Goal: Information Seeking & Learning: Learn about a topic

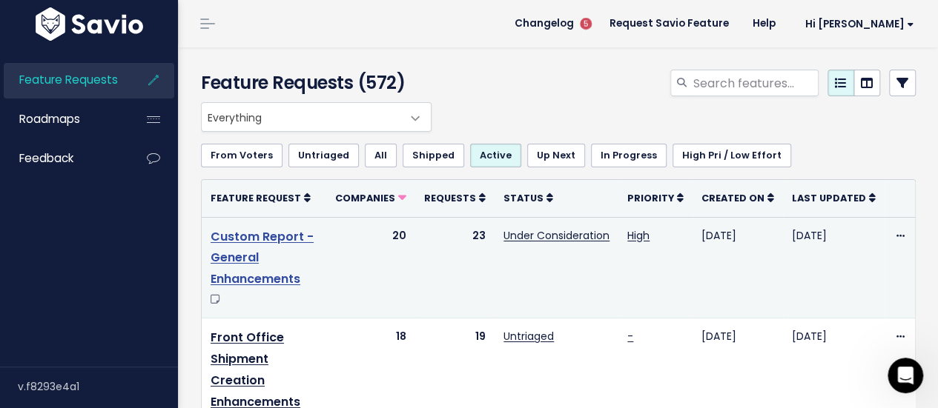
click at [259, 236] on link "Custom Report - General Enhancements" at bounding box center [262, 258] width 103 height 60
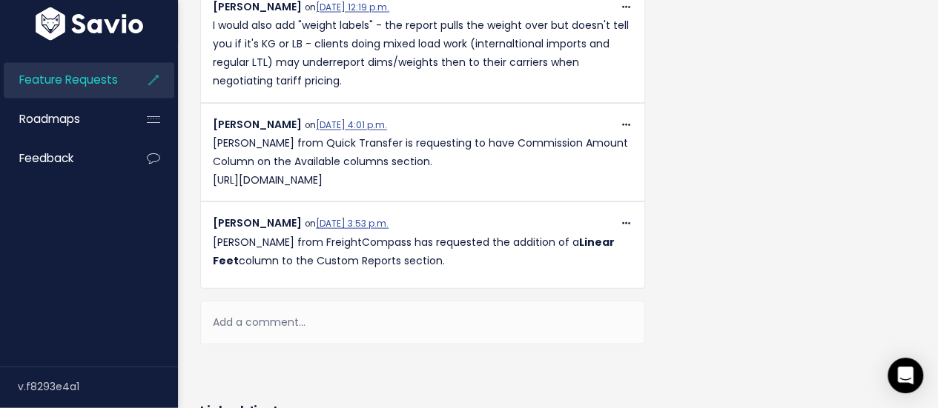
scroll to position [1482, 0]
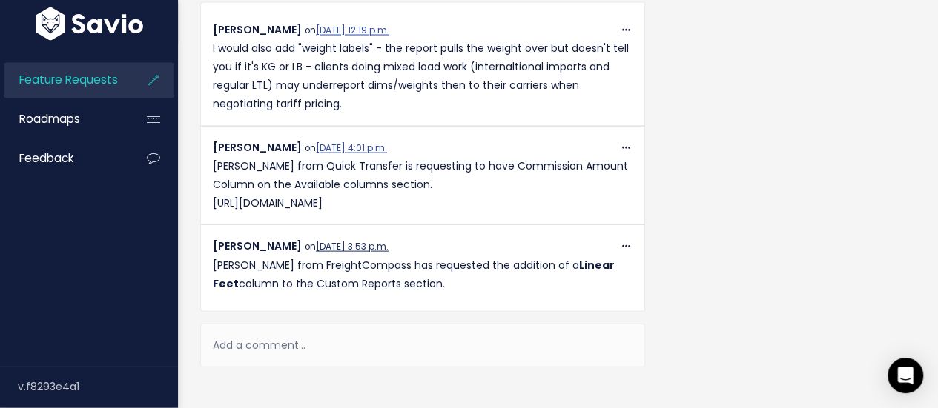
click at [343, 245] on link "[DATE] 3:53 p.m." at bounding box center [352, 247] width 73 height 12
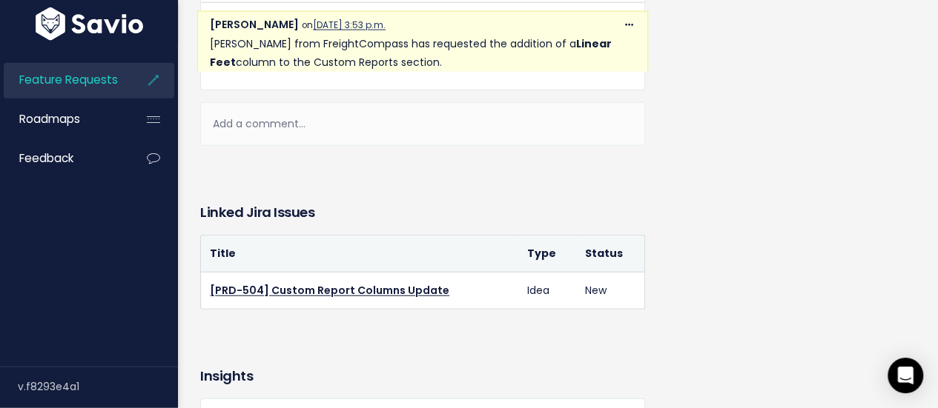
scroll to position [1719, 0]
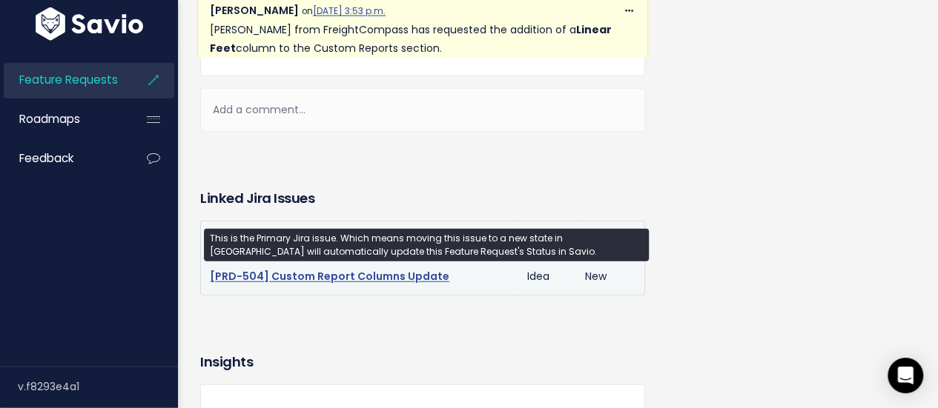
click at [410, 273] on link "[PRD-504] Custom Report Columns Update" at bounding box center [329, 276] width 239 height 15
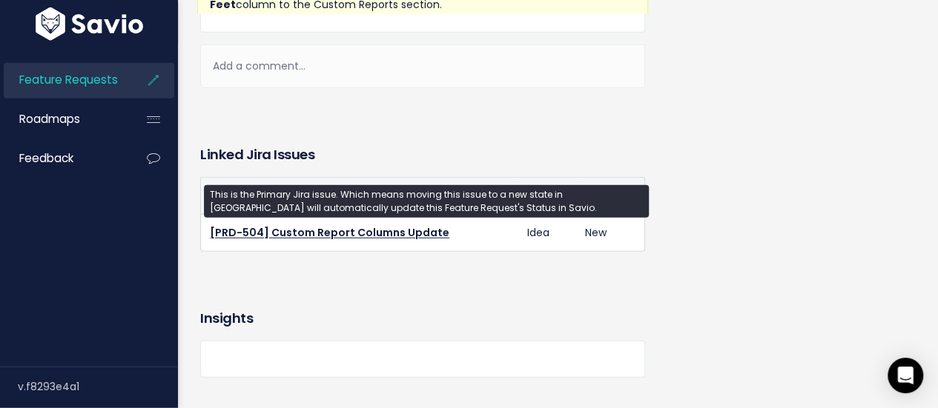
scroll to position [1793, 0]
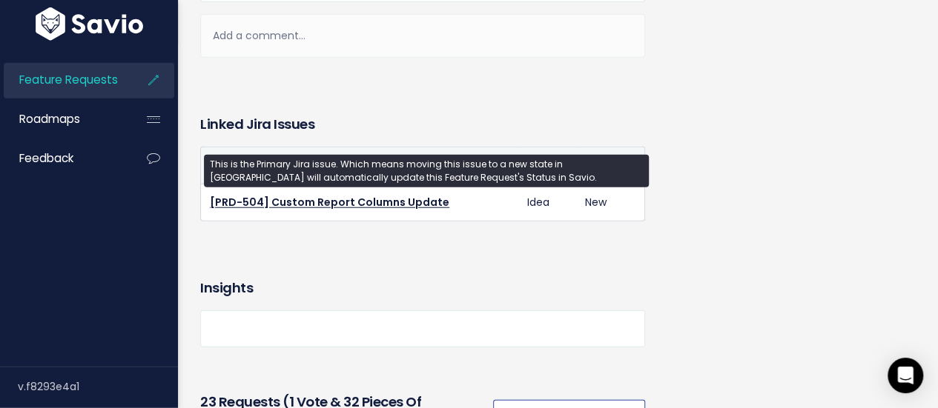
click at [91, 80] on span "Feature Requests" at bounding box center [68, 80] width 99 height 16
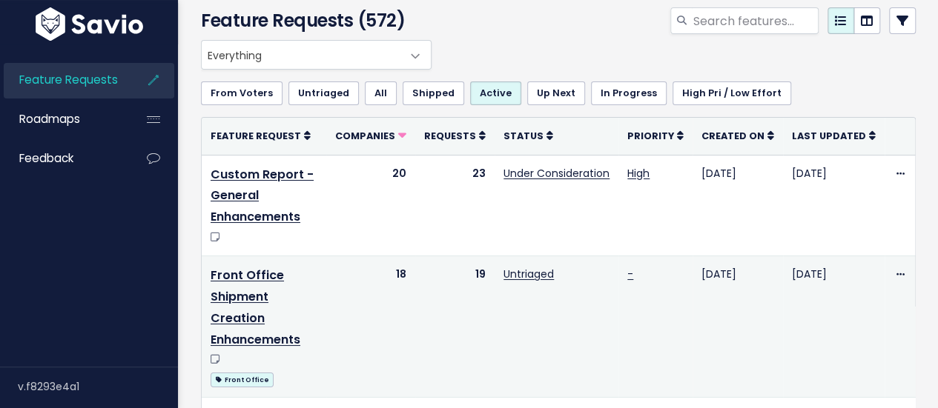
scroll to position [296, 0]
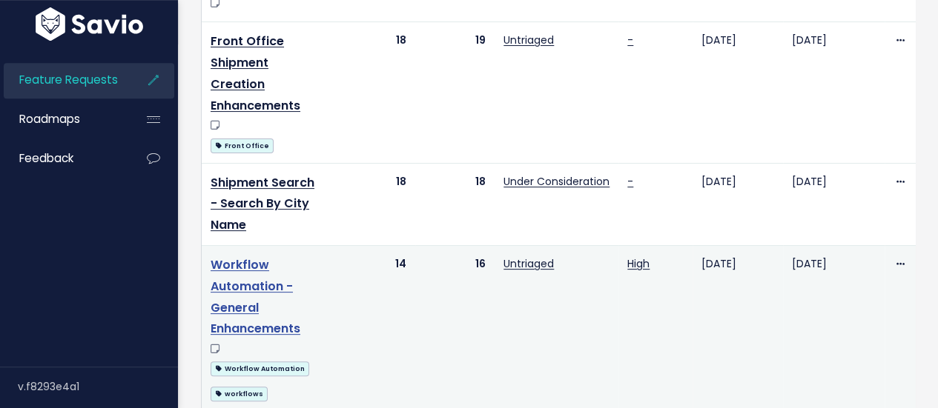
click at [237, 263] on link "Workflow Automation - General Enhancements" at bounding box center [256, 296] width 90 height 81
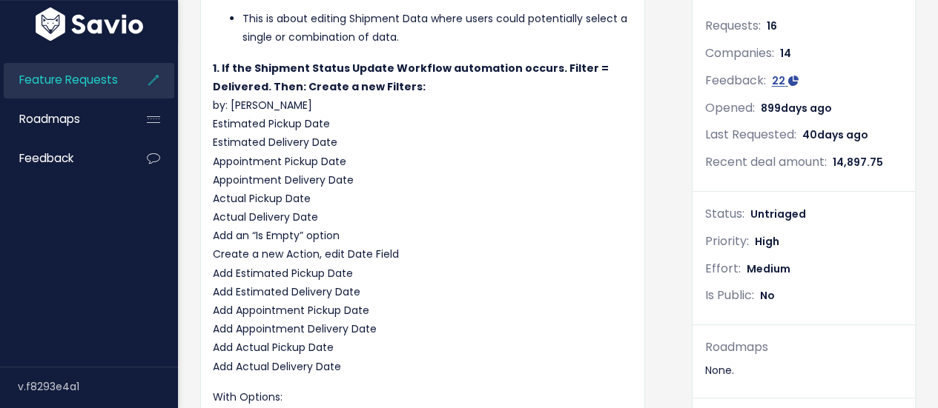
scroll to position [148, 0]
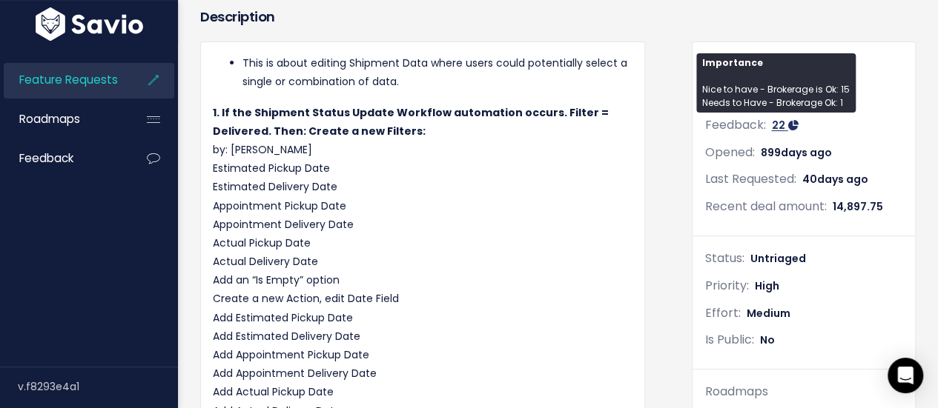
click at [771, 129] on span "22" at bounding box center [777, 125] width 13 height 15
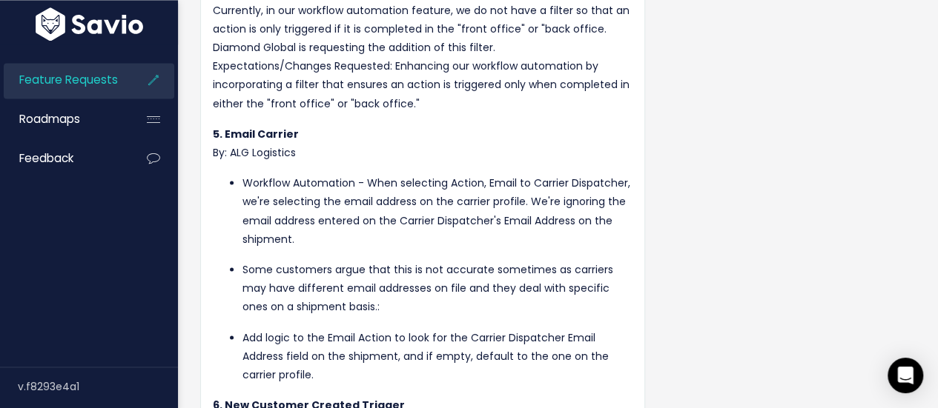
scroll to position [964, 0]
